Goal: Task Accomplishment & Management: Manage account settings

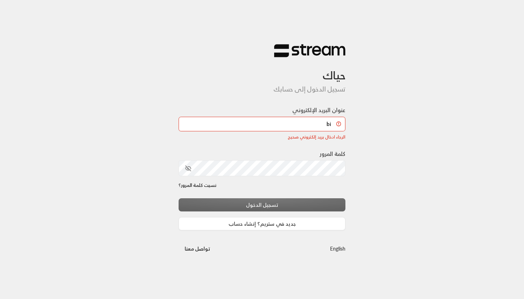
type input "b"
type input "[EMAIL_ADDRESS][DOMAIN_NAME]"
click at [262, 201] on button "تسجيل الدخول" at bounding box center [262, 205] width 167 height 13
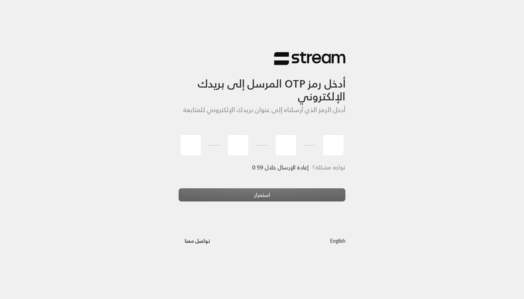
click at [214, 206] on div "استمرار" at bounding box center [262, 198] width 167 height 19
click at [198, 152] on input "tel" at bounding box center [190, 145] width 21 height 21
type input "9"
type input "6"
type input "1"
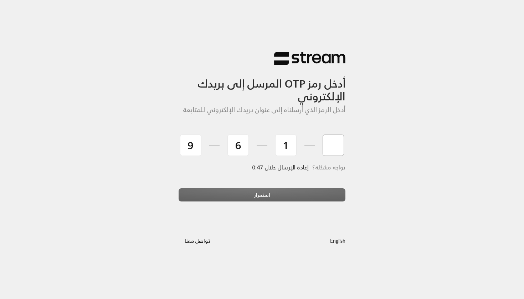
type input "0"
